Goal: Information Seeking & Learning: Learn about a topic

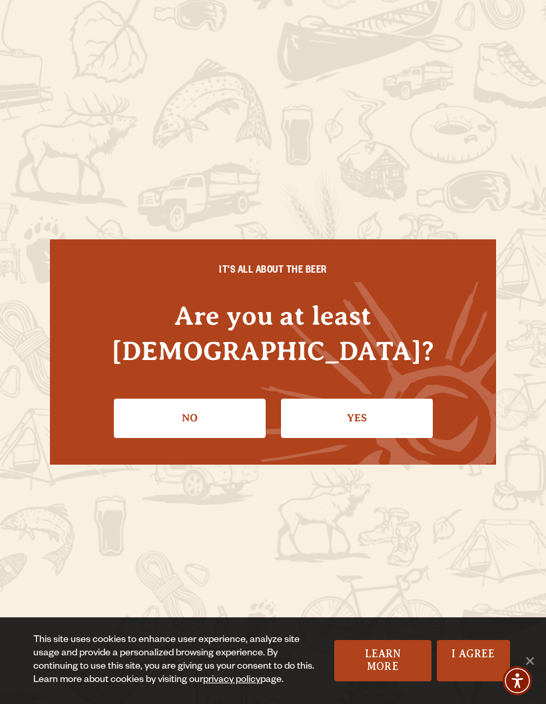
click at [345, 398] on link "Yes" at bounding box center [357, 417] width 152 height 39
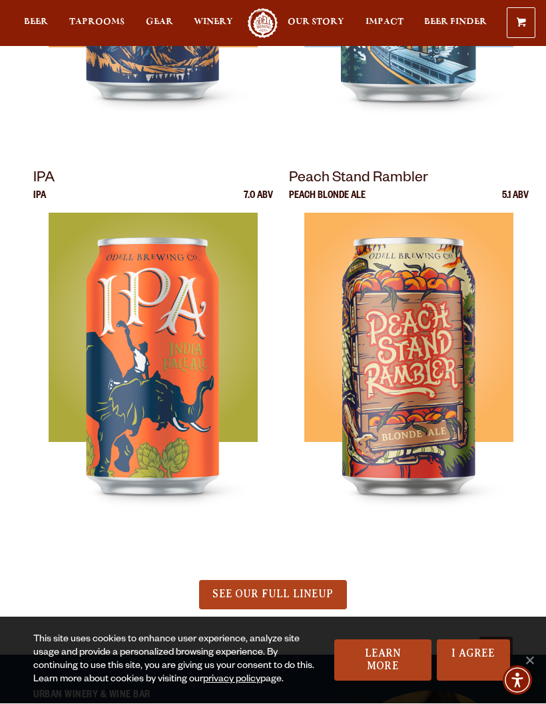
scroll to position [588, 0]
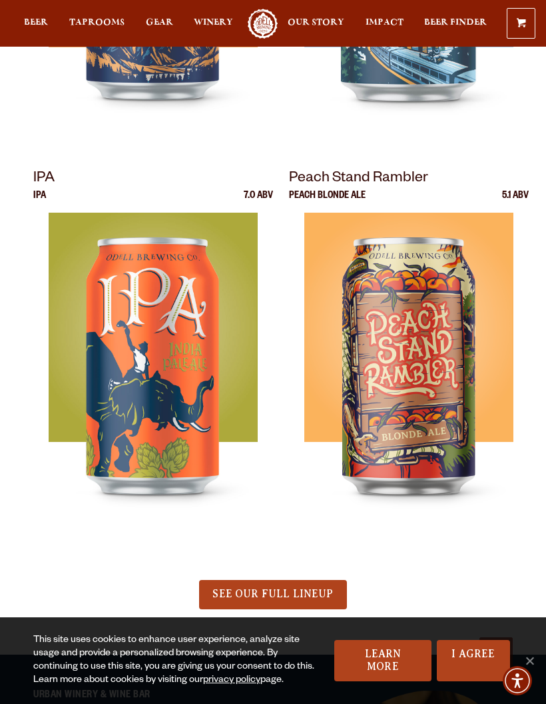
click at [99, 18] on span "Taprooms" at bounding box center [96, 22] width 55 height 11
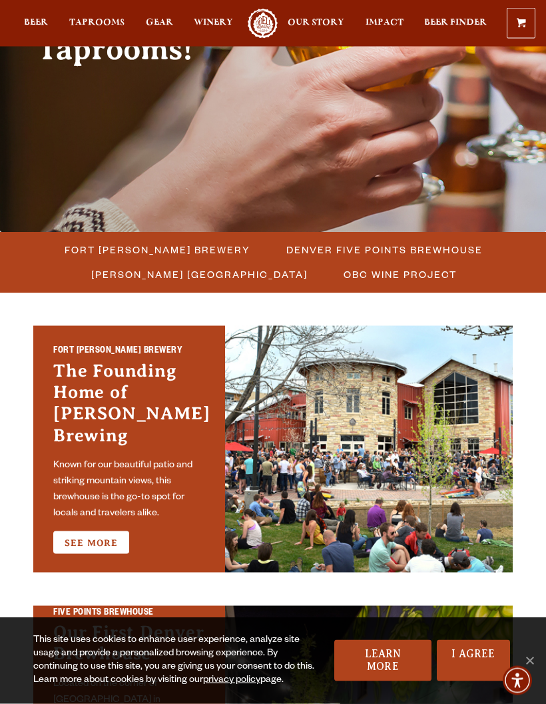
scroll to position [201, 0]
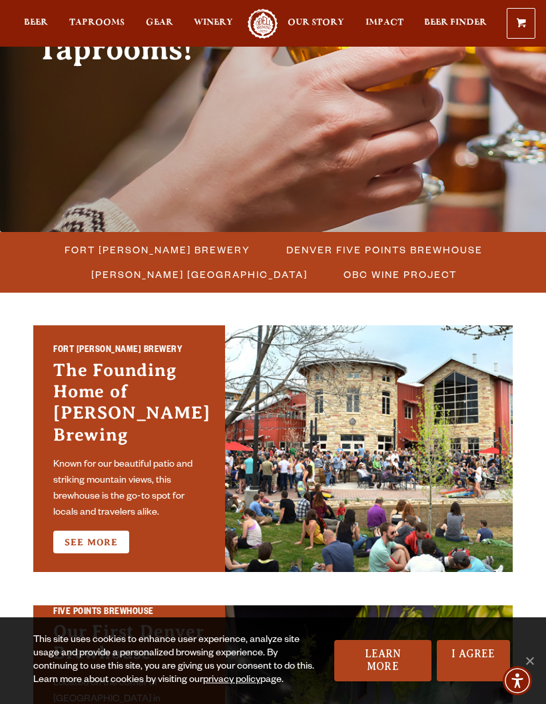
click at [155, 251] on span "Fort [PERSON_NAME] Brewery" at bounding box center [158, 249] width 186 height 19
click at [96, 530] on link "See More" at bounding box center [91, 541] width 76 height 23
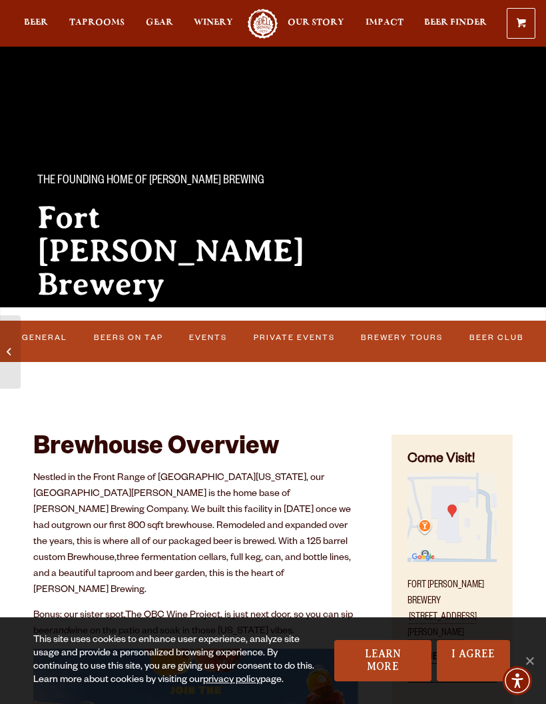
click at [223, 339] on link "Events" at bounding box center [208, 338] width 47 height 28
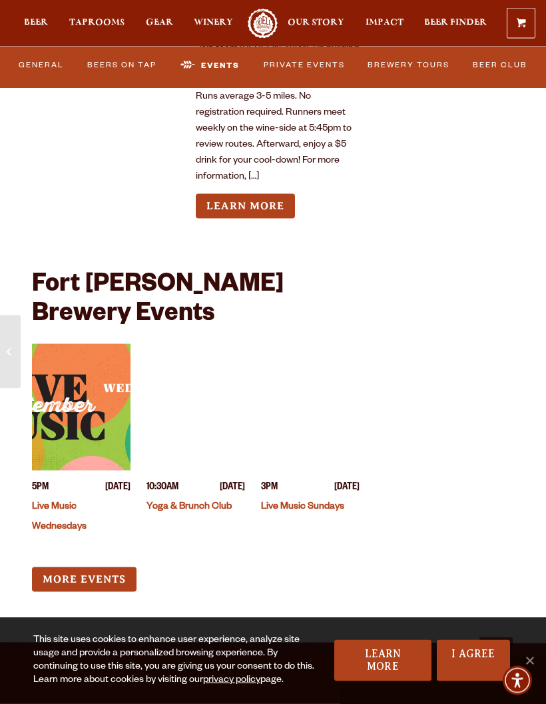
scroll to position [5953, 0]
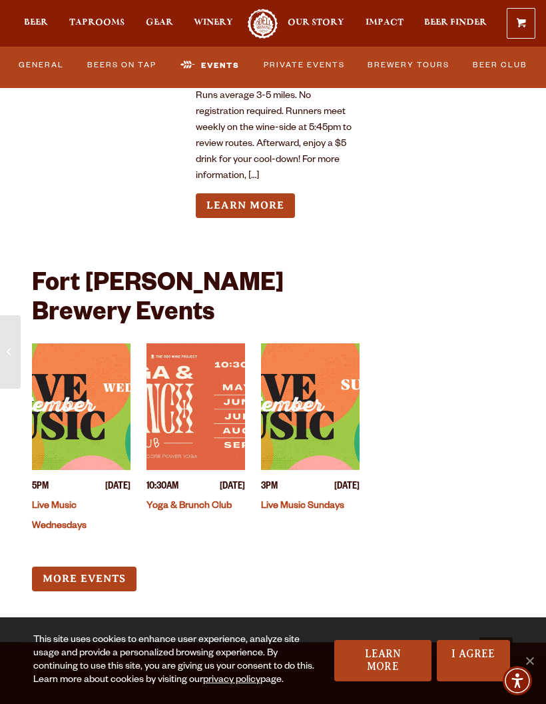
click at [315, 501] on link "Live Music Sundays" at bounding box center [302, 506] width 83 height 11
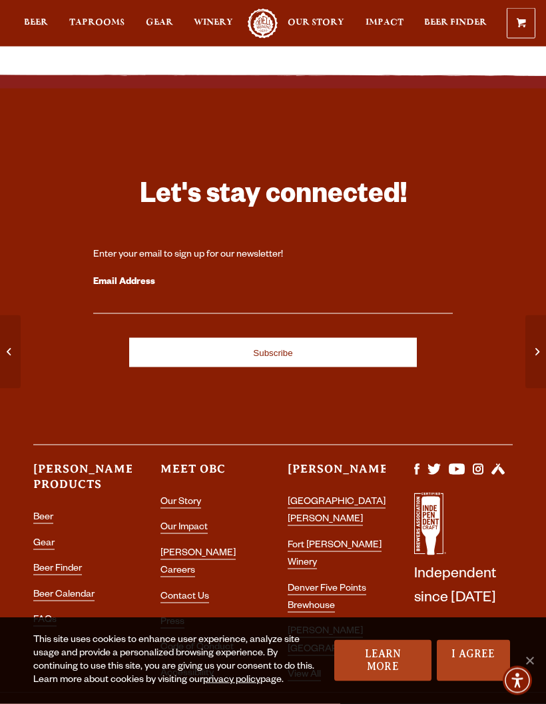
scroll to position [938, 0]
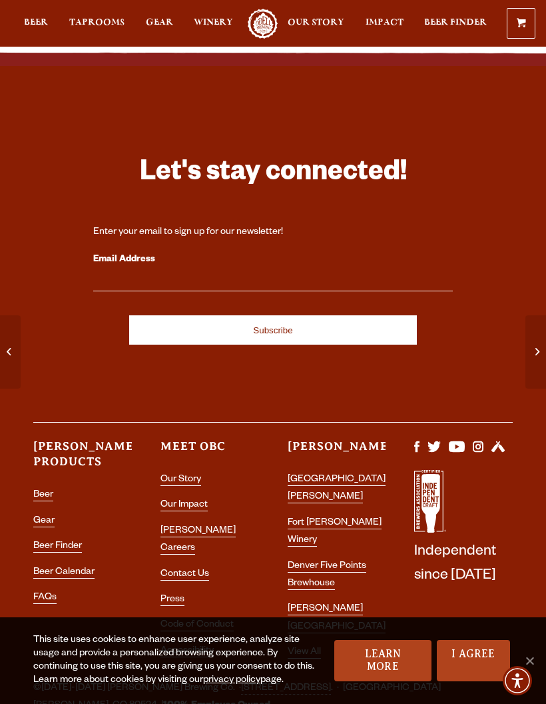
click at [353, 496] on li "[GEOGRAPHIC_DATA][PERSON_NAME]" at bounding box center [337, 488] width 99 height 35
click at [311, 503] on link "[GEOGRAPHIC_DATA][PERSON_NAME]" at bounding box center [337, 488] width 98 height 29
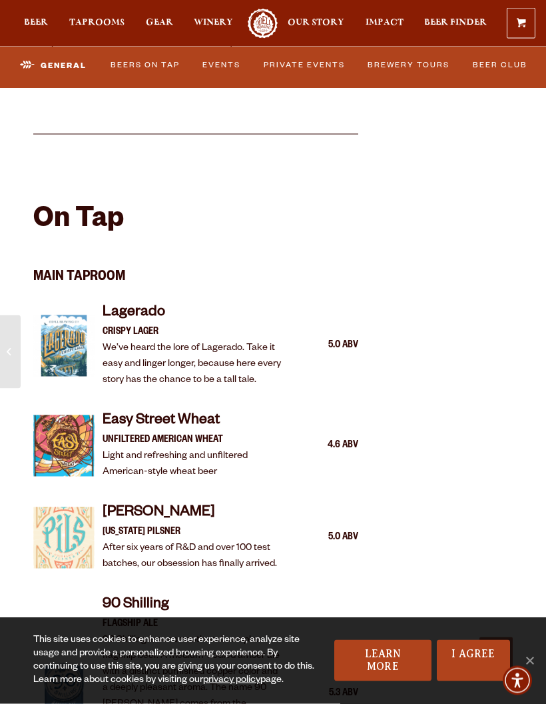
scroll to position [969, 0]
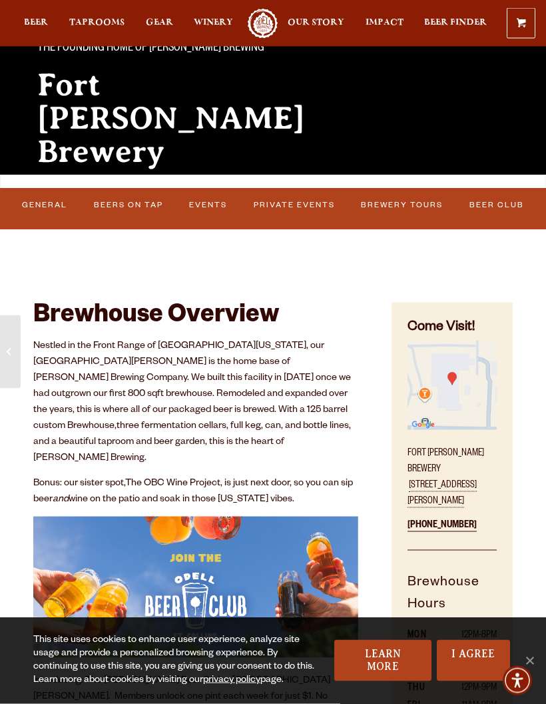
click at [206, 199] on link "Events" at bounding box center [208, 206] width 47 height 28
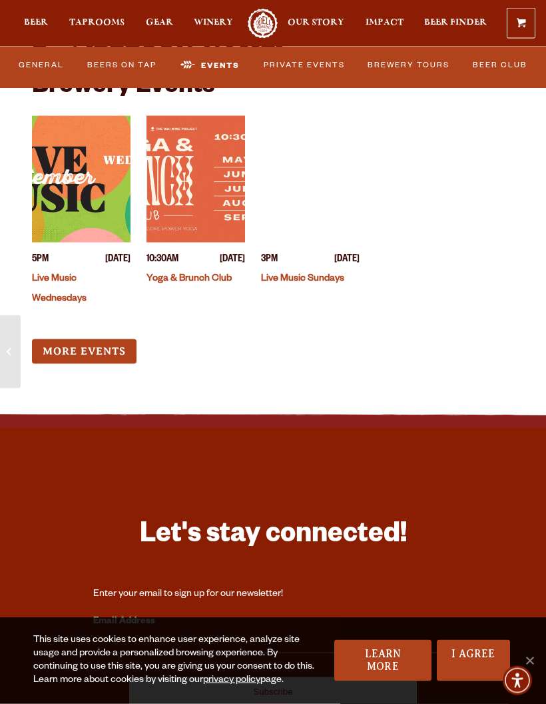
scroll to position [6195, 0]
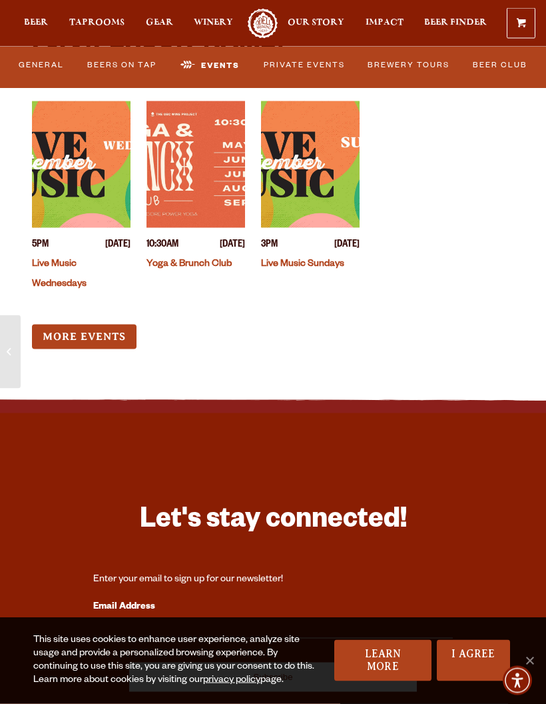
click at [95, 325] on link "More Events" at bounding box center [84, 337] width 105 height 25
